Goal: Task Accomplishment & Management: Use online tool/utility

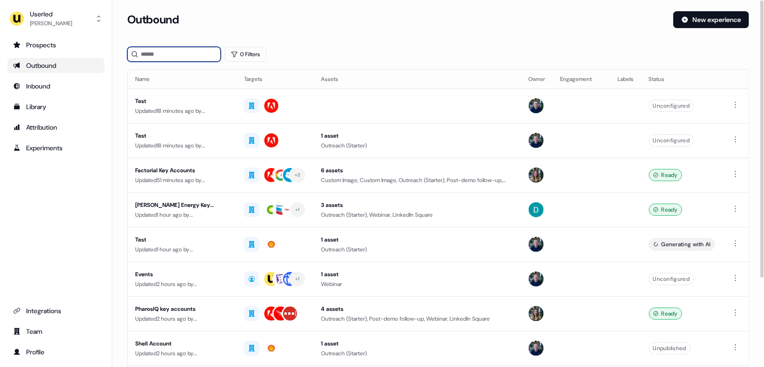
click at [166, 55] on input at bounding box center [174, 54] width 94 height 15
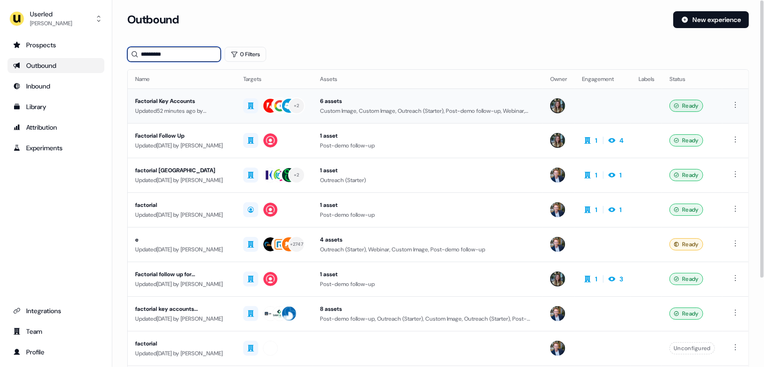
type input "*********"
click at [216, 102] on div "Factorial Key Accounts" at bounding box center [181, 100] width 93 height 9
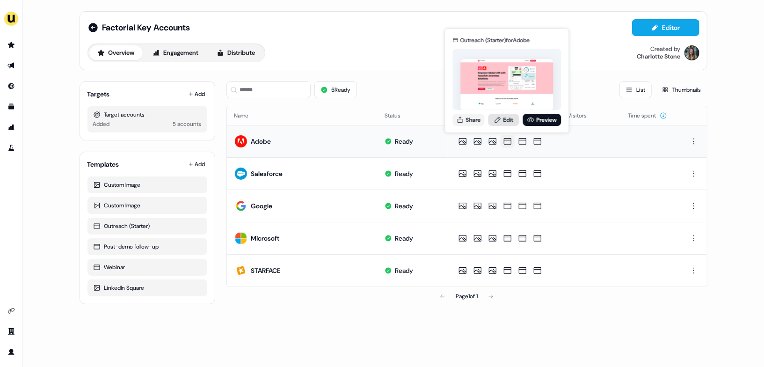
click at [506, 118] on link "Edit" at bounding box center [503, 120] width 31 height 12
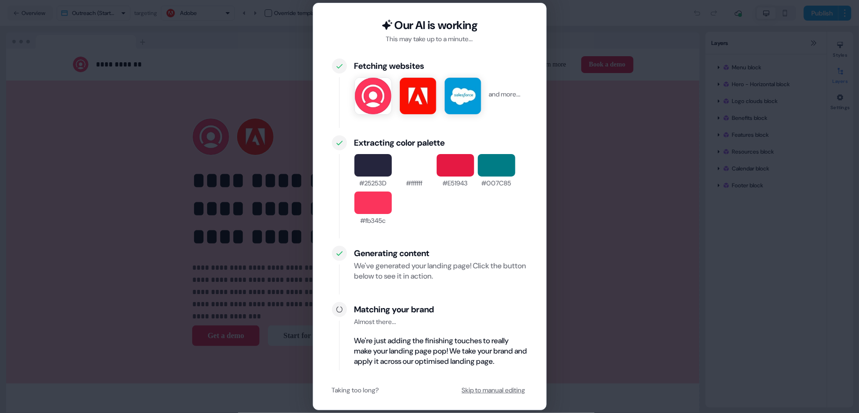
click at [466, 366] on button "Skip to manual editing" at bounding box center [493, 389] width 67 height 17
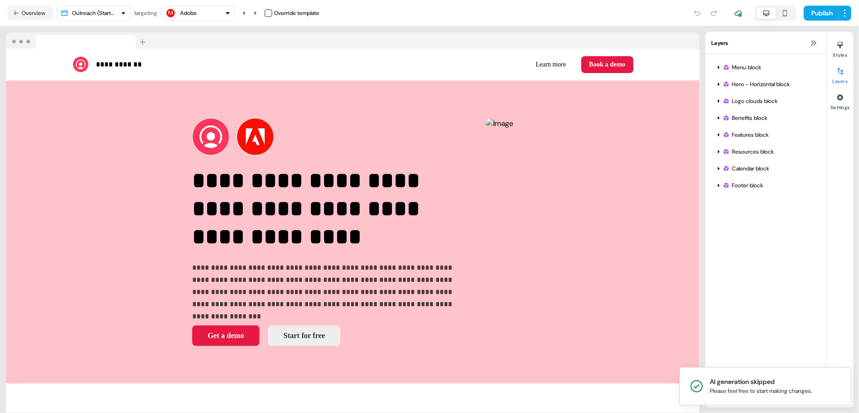
click at [196, 13] on div "Adobe" at bounding box center [188, 12] width 17 height 9
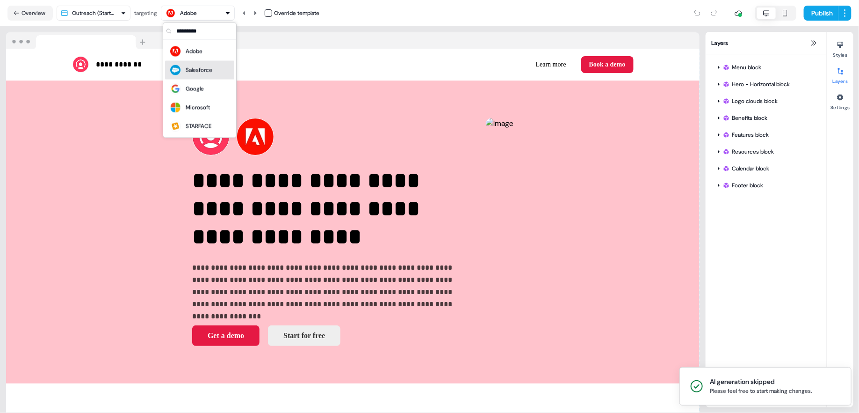
click at [193, 64] on div "Salesforce" at bounding box center [191, 70] width 44 height 13
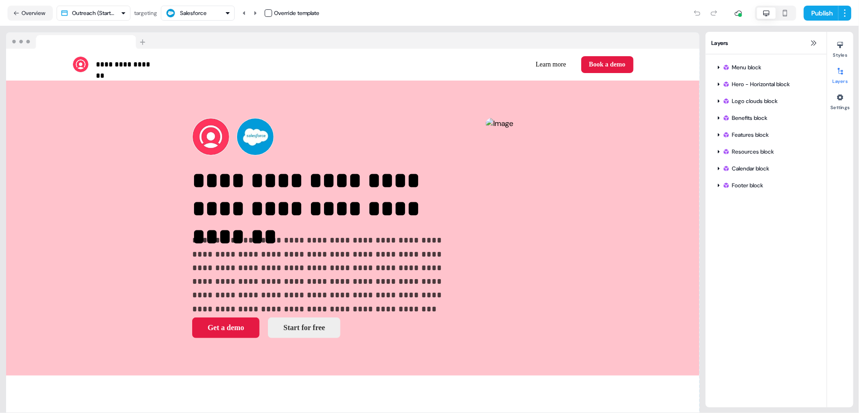
click at [216, 14] on div "Salesforce" at bounding box center [197, 12] width 65 height 11
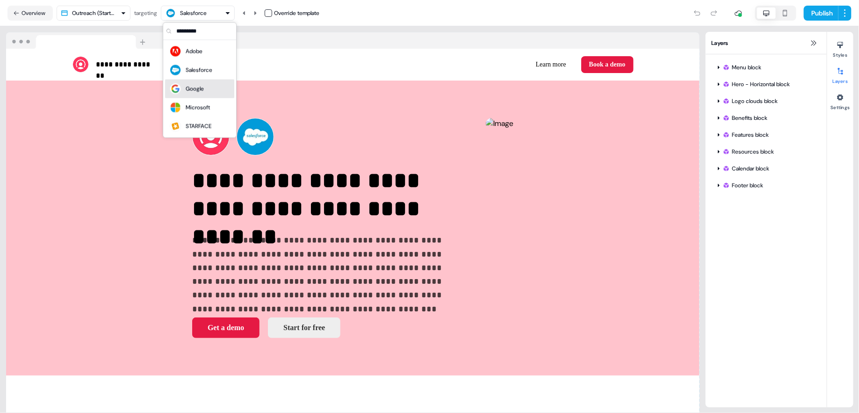
click at [216, 82] on div "Google" at bounding box center [200, 88] width 62 height 13
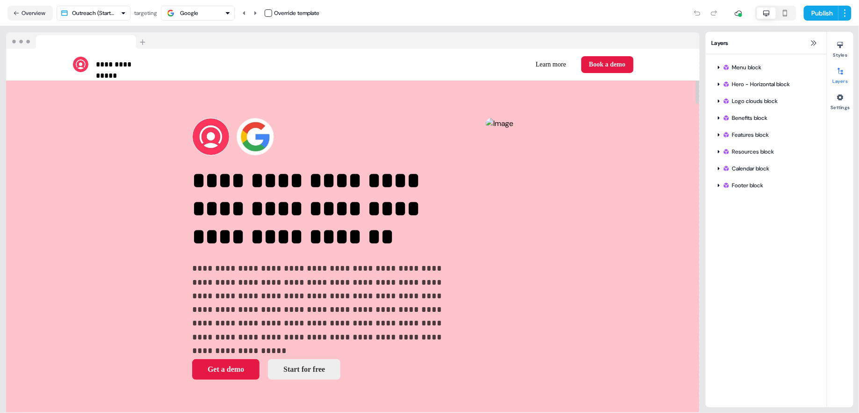
click at [207, 16] on div "Google" at bounding box center [197, 12] width 65 height 11
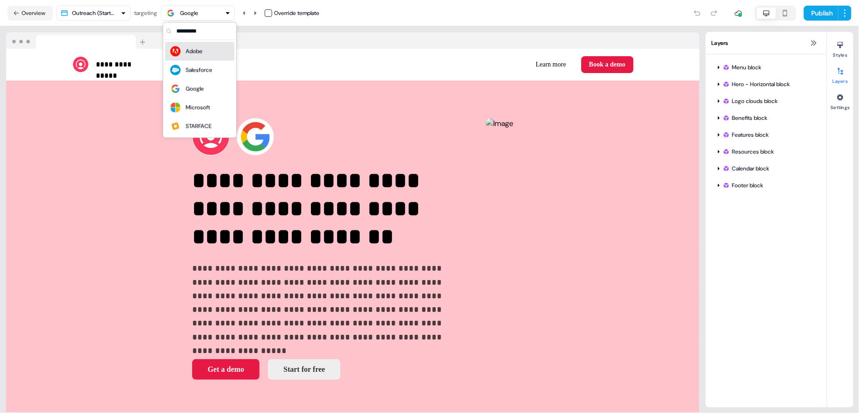
click at [206, 53] on div "Adobe" at bounding box center [200, 51] width 62 height 13
